Goal: Transaction & Acquisition: Subscribe to service/newsletter

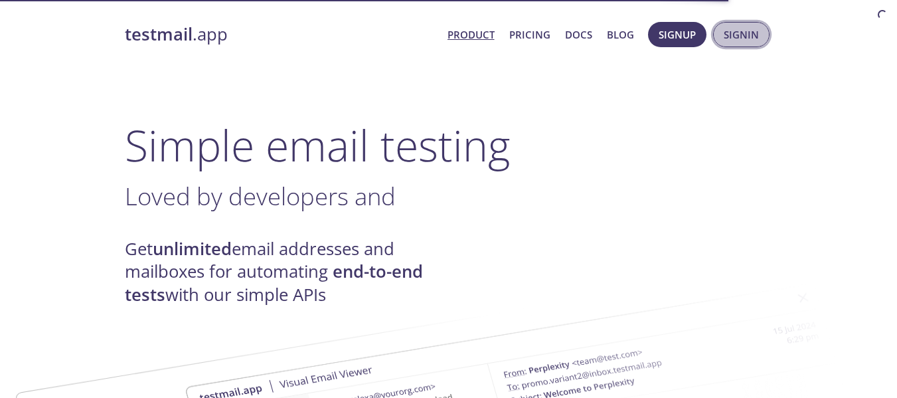
click at [746, 30] on span "Signin" at bounding box center [741, 34] width 35 height 17
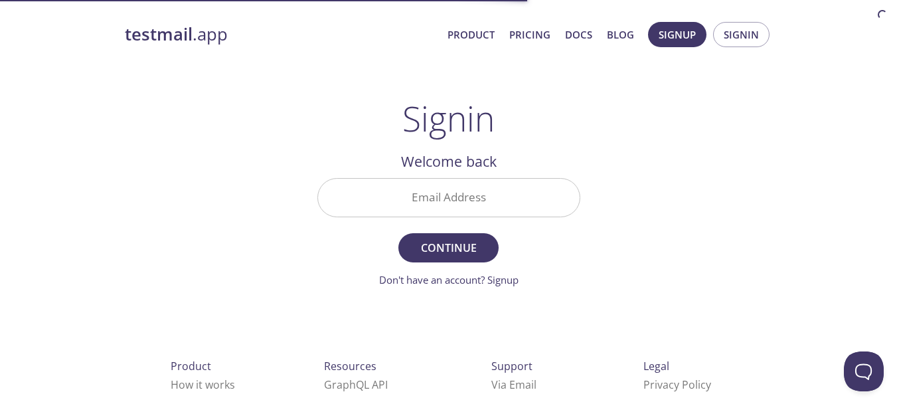
click at [692, 21] on span "Signup Signin" at bounding box center [709, 35] width 128 height 32
click at [675, 37] on span "Signup" at bounding box center [677, 34] width 37 height 17
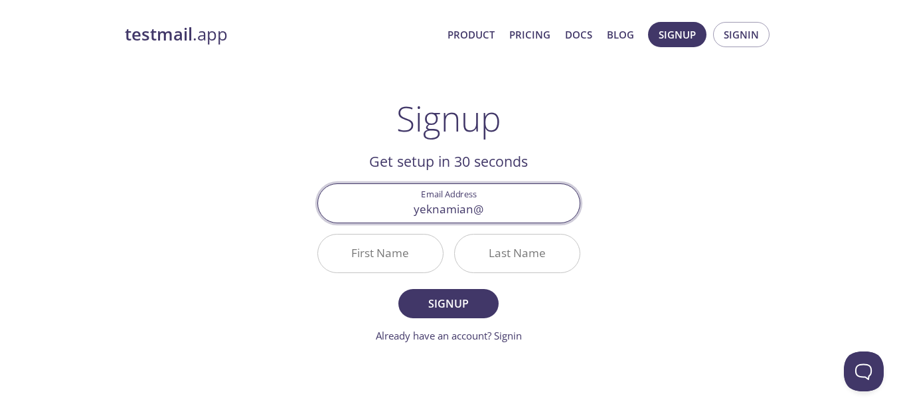
type input "yeknamian"
type input "yekna"
type input "yekn"
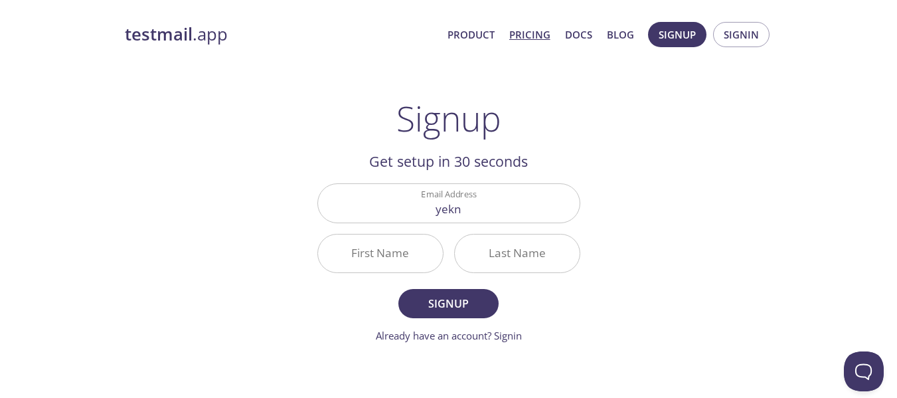
click at [532, 34] on link "Pricing" at bounding box center [529, 34] width 41 height 17
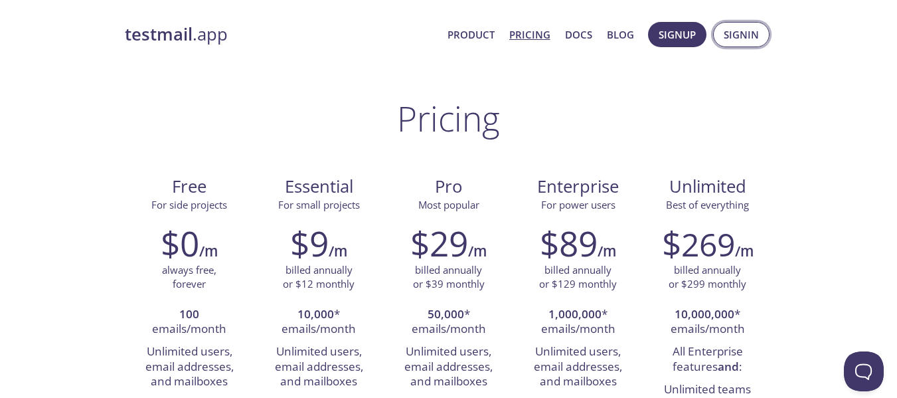
click at [746, 37] on span "Signin" at bounding box center [741, 34] width 35 height 17
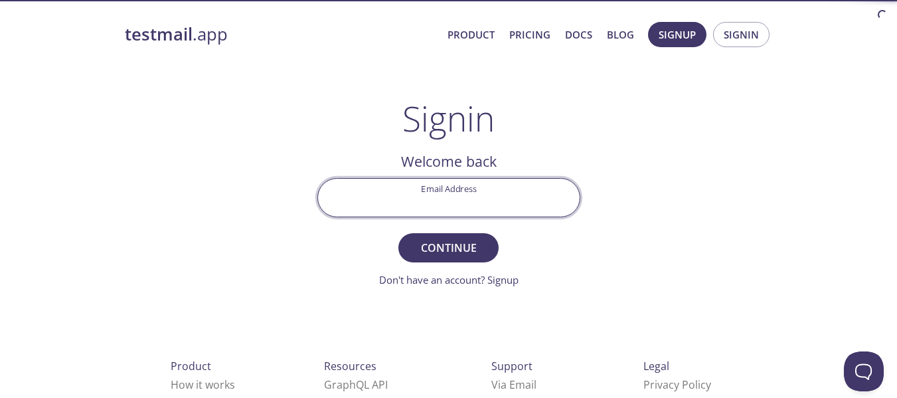
click at [526, 204] on input "Email Address" at bounding box center [449, 198] width 262 height 38
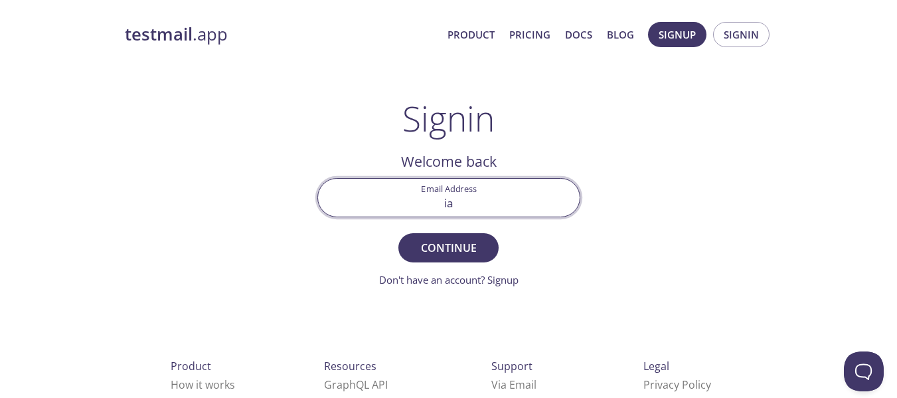
type input "i"
type input "y"
type input "p"
type input "[EMAIL_ADDRESS][DOMAIN_NAME]"
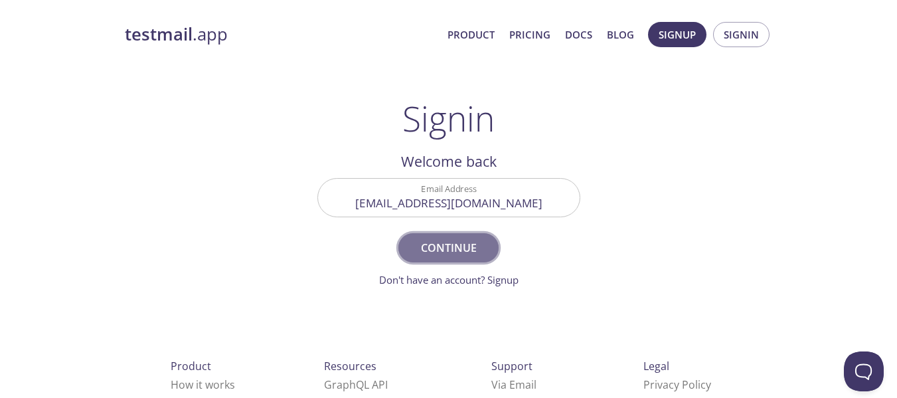
click at [452, 238] on span "Continue" at bounding box center [448, 247] width 70 height 19
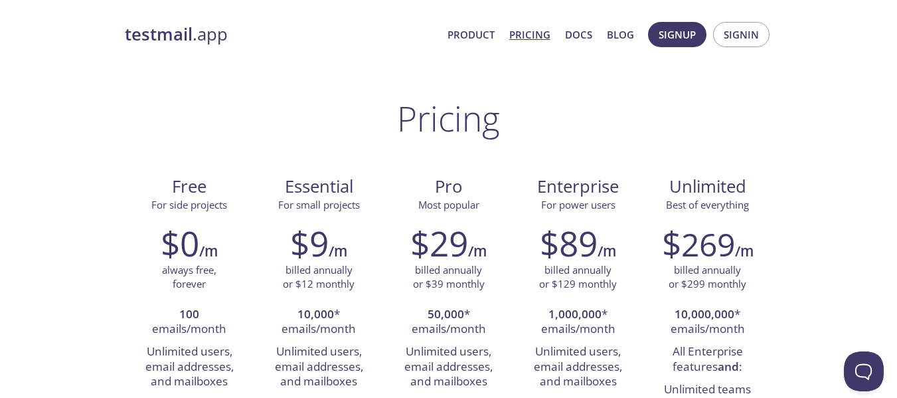
click at [674, 17] on div "testmail .app Product Pricing Docs Blog Signup Signin" at bounding box center [449, 34] width 648 height 42
